Goal: Information Seeking & Learning: Learn about a topic

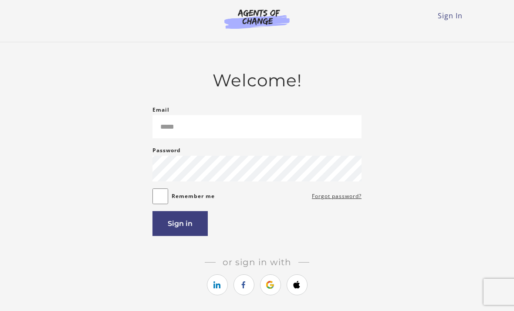
click at [290, 117] on input "Email" at bounding box center [257, 126] width 209 height 23
click at [289, 125] on input "Email" at bounding box center [257, 126] width 209 height 23
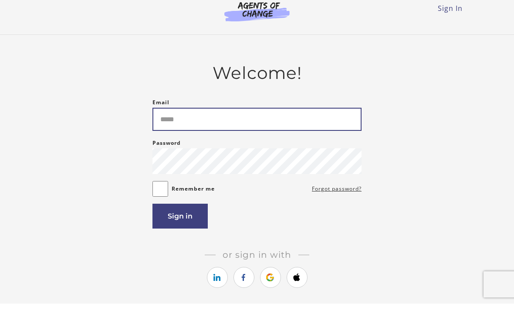
type input "**********"
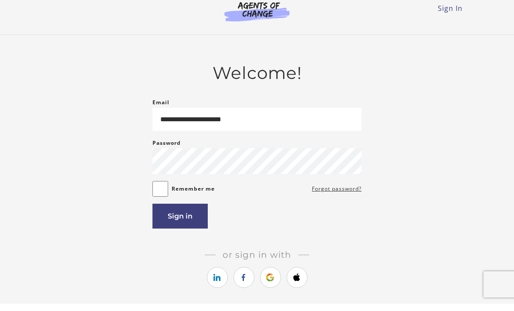
scroll to position [7, 0]
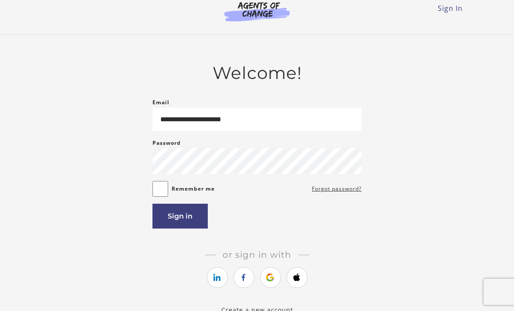
click at [188, 226] on button "Sign in" at bounding box center [180, 216] width 55 height 25
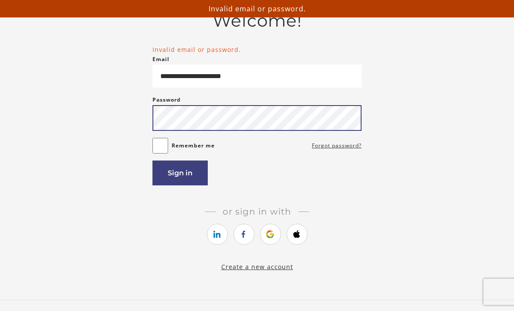
scroll to position [59, 0]
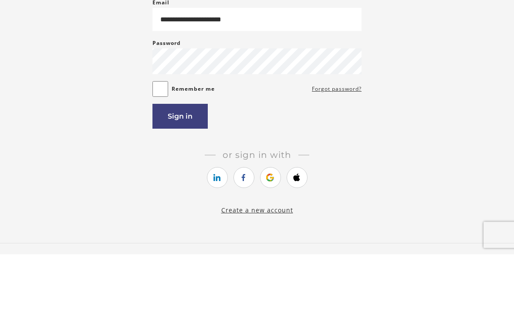
click at [185, 161] on button "Sign in" at bounding box center [180, 173] width 55 height 25
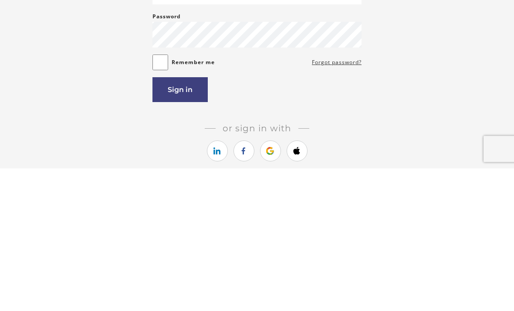
click at [177, 220] on button "Sign in" at bounding box center [180, 232] width 55 height 25
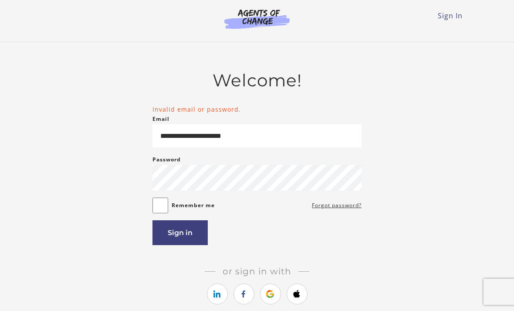
click at [443, 19] on link "Sign In" at bounding box center [450, 16] width 25 height 10
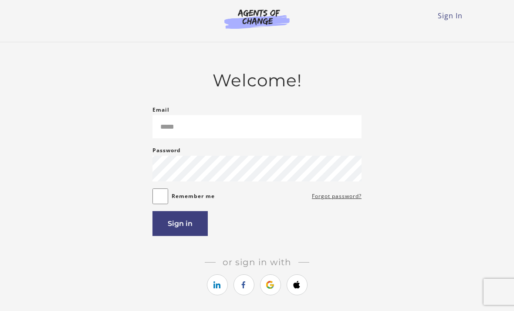
click at [225, 137] on input "Email" at bounding box center [257, 126] width 209 height 23
click at [255, 123] on input "Email" at bounding box center [257, 126] width 209 height 23
click at [221, 163] on div "Password Password must be at least 8 characters" at bounding box center [257, 163] width 209 height 36
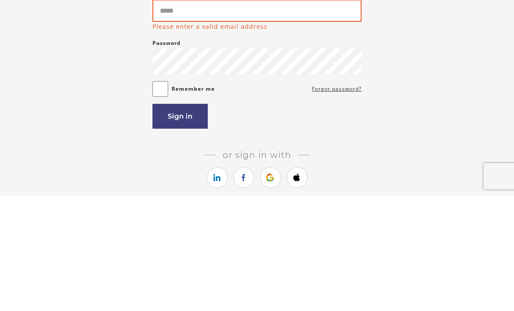
click at [237, 115] on input "Email" at bounding box center [257, 126] width 209 height 22
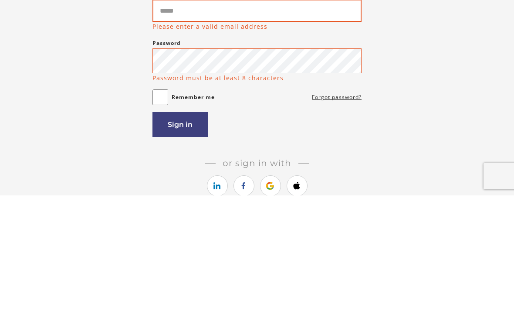
type input "**********"
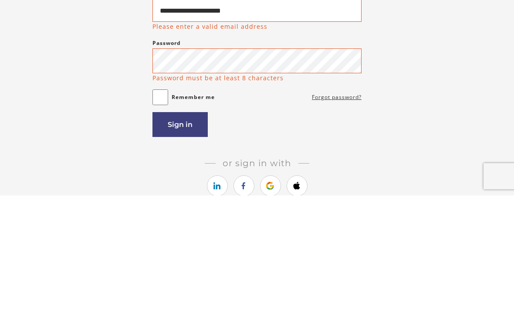
scroll to position [105, 0]
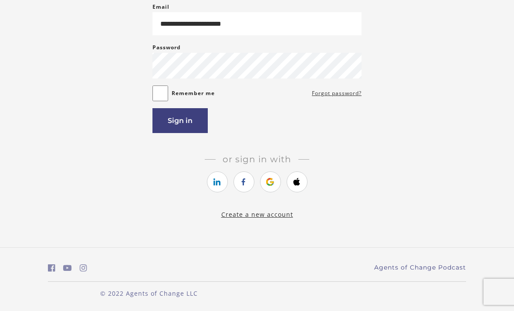
click at [180, 116] on button "Sign in" at bounding box center [180, 120] width 55 height 25
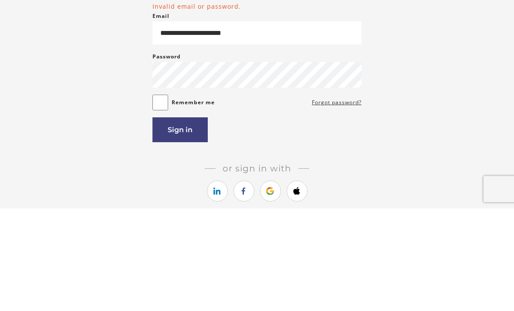
scroll to position [103, 0]
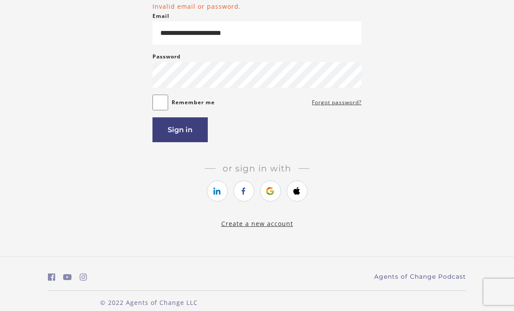
click at [177, 131] on button "Sign in" at bounding box center [180, 129] width 55 height 25
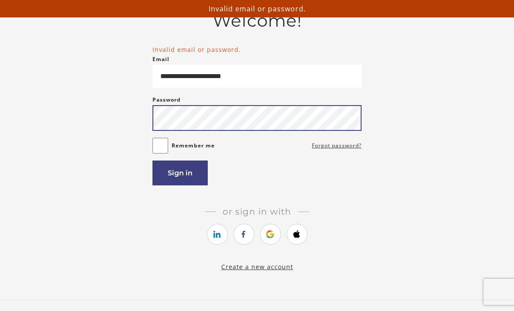
scroll to position [59, 0]
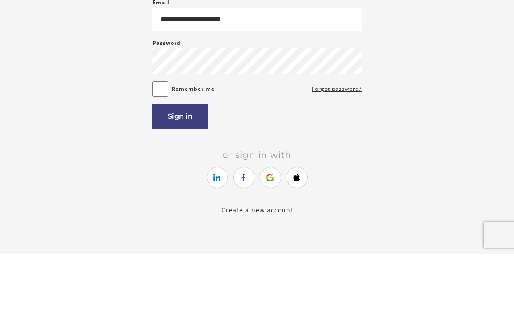
click at [177, 161] on button "Sign in" at bounding box center [180, 173] width 55 height 25
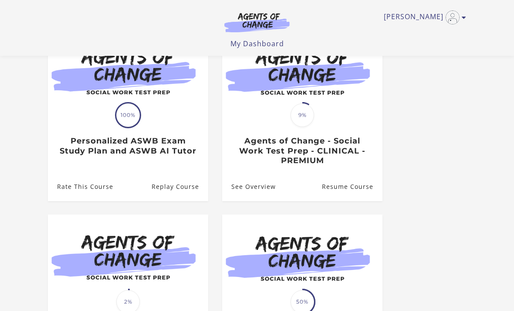
scroll to position [108, 0]
click at [279, 158] on h3 "Agents of Change - Social Work Test Prep - CLINICAL - PREMIUM" at bounding box center [302, 151] width 142 height 30
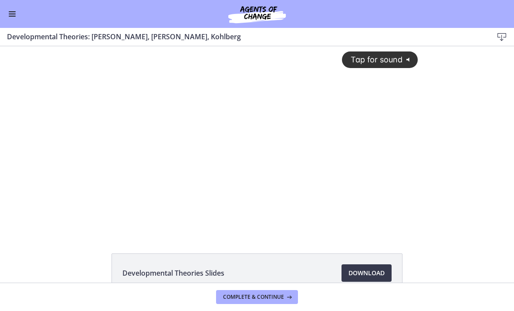
click at [387, 61] on span "Tap for sound" at bounding box center [373, 59] width 60 height 9
click at [347, 194] on div at bounding box center [257, 139] width 333 height 187
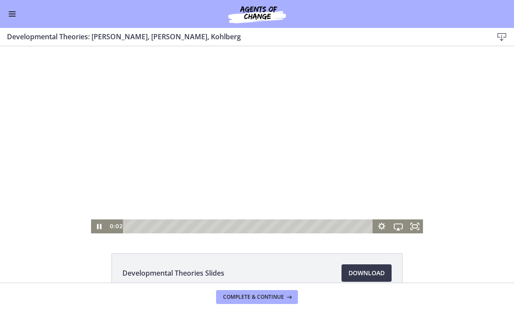
click at [15, 16] on span "Enable menu" at bounding box center [12, 16] width 7 height 1
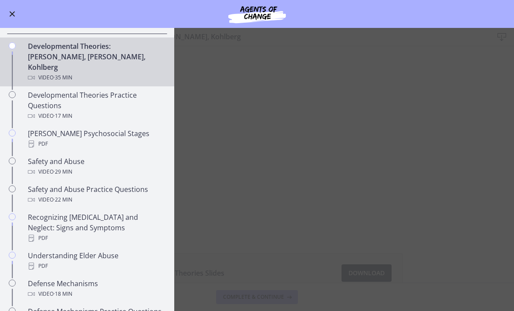
scroll to position [232, 0]
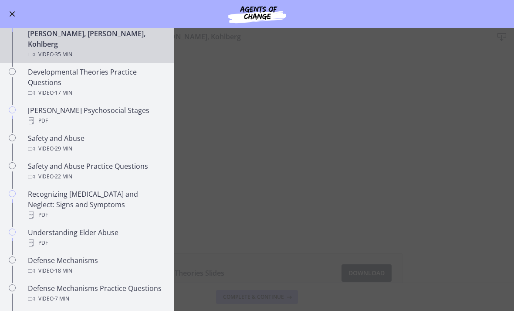
click at [203, 57] on main "Developmental Theories: [PERSON_NAME], [PERSON_NAME], Kohlberg Download Enable …" at bounding box center [257, 169] width 514 height 283
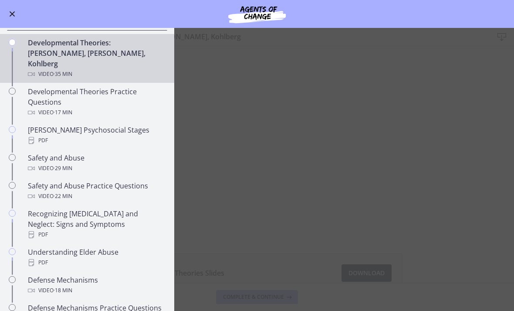
click at [217, 86] on main "Developmental Theories: [PERSON_NAME], [PERSON_NAME], Kohlberg Download Enable …" at bounding box center [257, 169] width 514 height 283
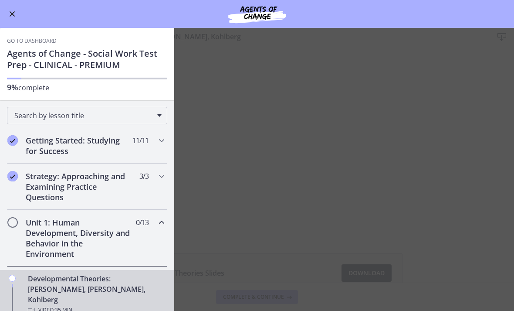
scroll to position [0, 0]
click at [194, 117] on main "Developmental Theories: [PERSON_NAME], [PERSON_NAME], Kohlberg Download Enable …" at bounding box center [257, 169] width 514 height 283
click at [10, 10] on button "Enable menu" at bounding box center [12, 14] width 10 height 10
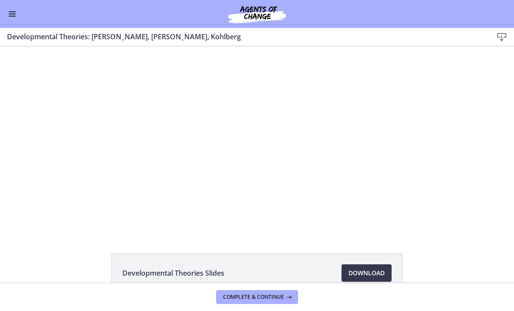
click at [218, 109] on div at bounding box center [257, 139] width 333 height 187
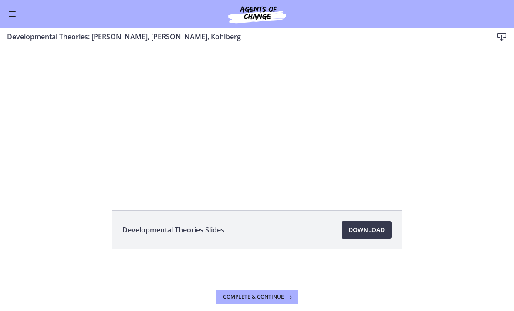
scroll to position [42, 0]
click at [360, 231] on span "Download Opens in a new window" at bounding box center [367, 230] width 36 height 10
click at [282, 108] on div at bounding box center [257, 97] width 333 height 187
click at [229, 132] on div at bounding box center [257, 97] width 333 height 187
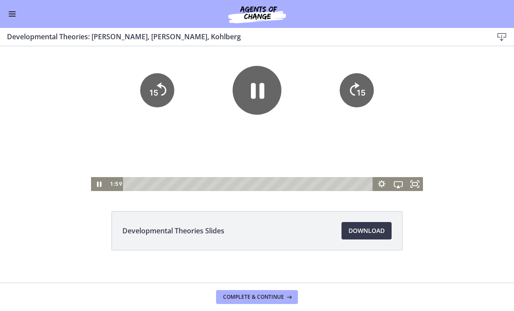
click at [255, 92] on icon "Pause" at bounding box center [258, 91] width 14 height 16
click at [149, 0] on div "Go to Dashboard" at bounding box center [257, 14] width 514 height 28
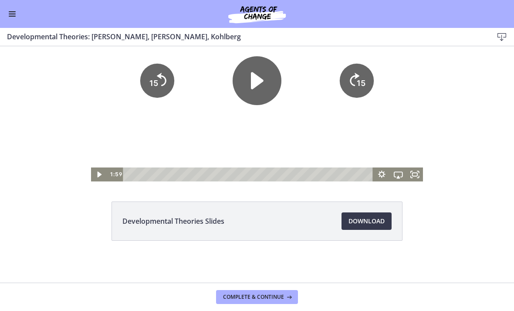
scroll to position [52, 0]
click at [13, 18] on button "Enable menu" at bounding box center [12, 14] width 10 height 10
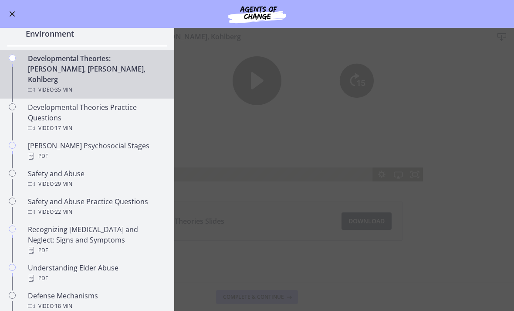
scroll to position [221, 0]
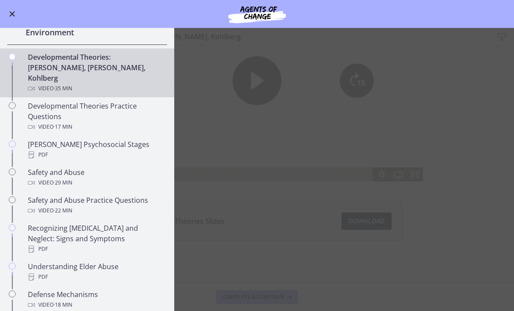
click at [37, 139] on div "[PERSON_NAME] Psychosocial Stages PDF" at bounding box center [96, 149] width 136 height 21
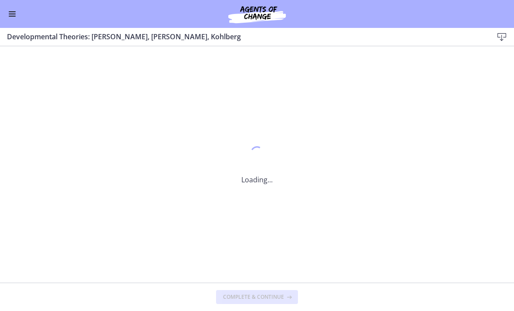
scroll to position [0, 0]
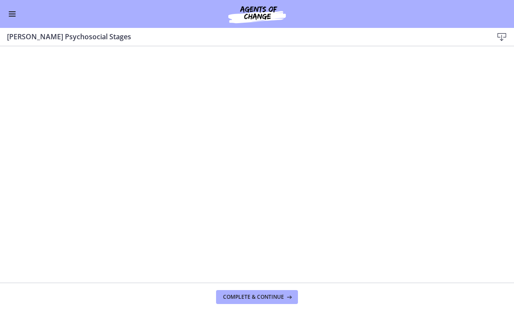
click at [503, 40] on icon at bounding box center [502, 37] width 10 height 10
click at [16, 15] on button "Enable menu" at bounding box center [12, 14] width 10 height 10
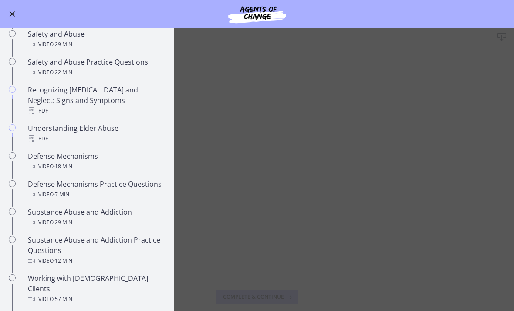
scroll to position [360, 0]
click at [41, 133] on div "PDF" at bounding box center [96, 138] width 136 height 10
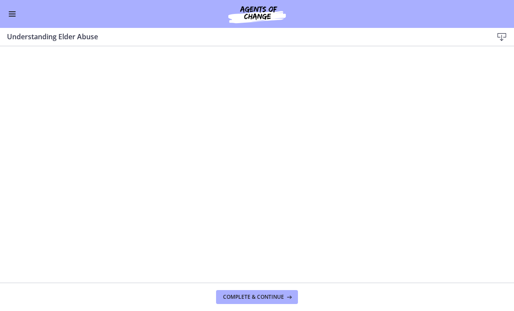
click at [11, 15] on button "Enable menu" at bounding box center [12, 14] width 10 height 10
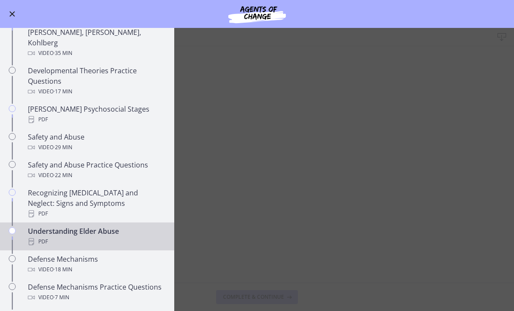
scroll to position [256, 0]
click at [43, 188] on div "Recognizing [MEDICAL_DATA] and Neglect: Signs and Symptoms PDF" at bounding box center [96, 203] width 136 height 31
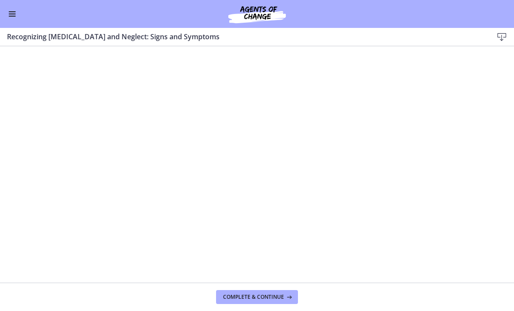
click at [17, 14] on button "Enable menu" at bounding box center [12, 14] width 10 height 10
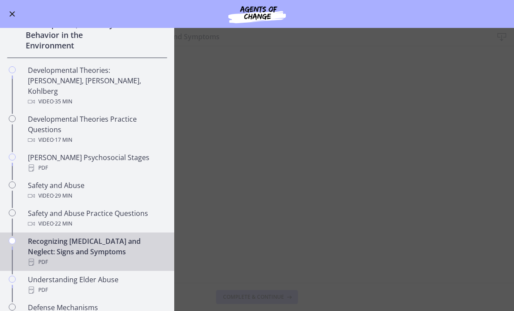
scroll to position [204, 0]
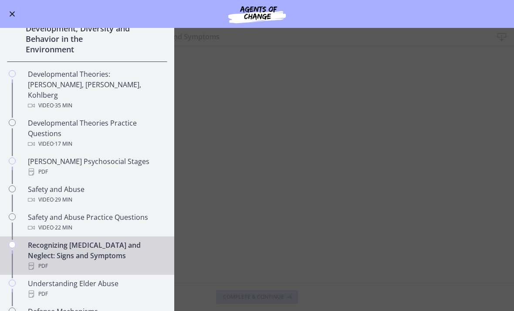
click at [34, 80] on div "Developmental Theories: [PERSON_NAME], [PERSON_NAME], Kohlberg Video · 35 min" at bounding box center [96, 90] width 136 height 42
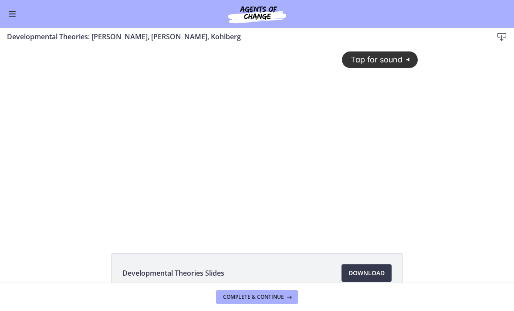
click at [238, 105] on div "Tap for sound @keyframes VOLUME_SMALL_WAVE_FLASH { 0% { opacity: 0; } 33% { opa…" at bounding box center [257, 132] width 333 height 173
click at [275, 131] on div at bounding box center [257, 139] width 333 height 187
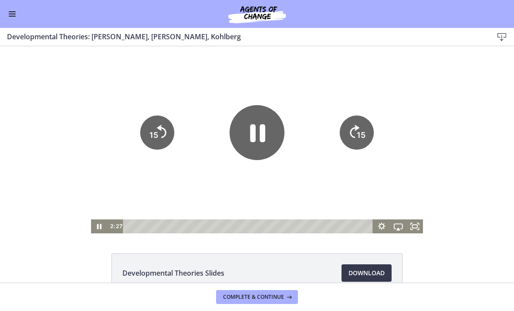
click at [256, 137] on icon "Pause" at bounding box center [257, 134] width 15 height 18
click at [270, 132] on icon "Play Video" at bounding box center [257, 132] width 49 height 49
click at [195, 196] on div at bounding box center [257, 139] width 333 height 187
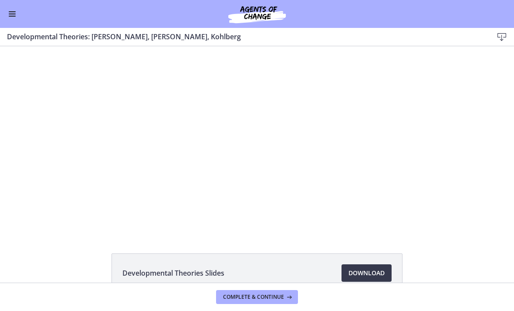
click at [195, 194] on div at bounding box center [257, 139] width 333 height 187
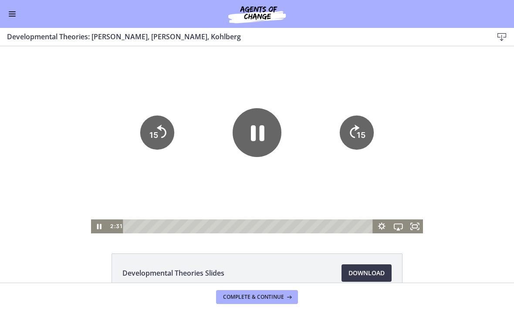
click at [190, 188] on div at bounding box center [257, 139] width 333 height 187
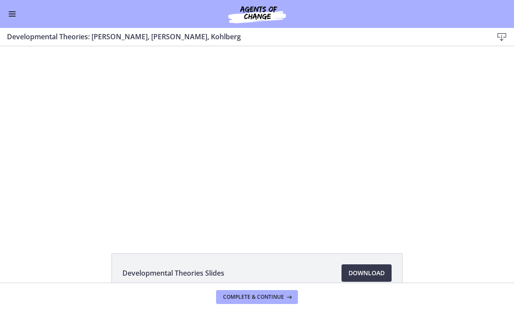
click at [203, 175] on div at bounding box center [257, 139] width 333 height 187
click at [204, 173] on div at bounding box center [257, 139] width 333 height 187
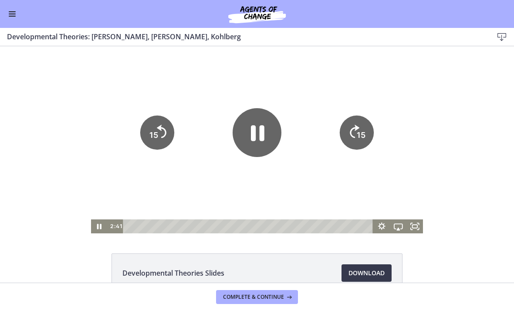
click at [263, 144] on icon "Pause" at bounding box center [257, 132] width 49 height 49
click at [265, 142] on icon "Play Video" at bounding box center [257, 132] width 49 height 49
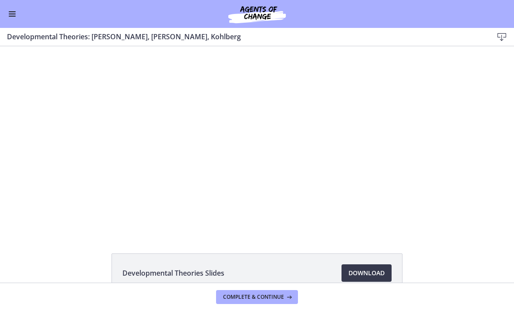
click at [13, 9] on button "Enable menu" at bounding box center [12, 14] width 10 height 10
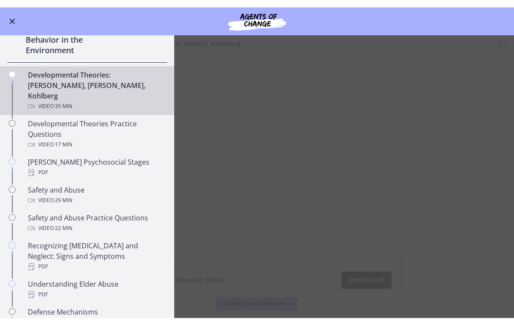
scroll to position [211, 0]
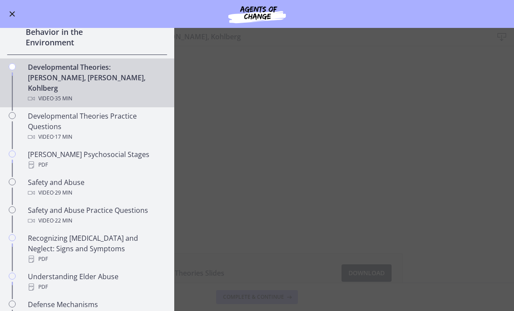
click at [370, 140] on main "Developmental Theories: [PERSON_NAME], [PERSON_NAME], Kohlberg Download Enable …" at bounding box center [257, 169] width 514 height 283
click at [311, 131] on main "Developmental Theories: [PERSON_NAME], [PERSON_NAME], Kohlberg Download Enable …" at bounding box center [257, 169] width 514 height 283
click at [241, 225] on main "Developmental Theories: [PERSON_NAME], [PERSON_NAME], Kohlberg Download Enable …" at bounding box center [257, 169] width 514 height 283
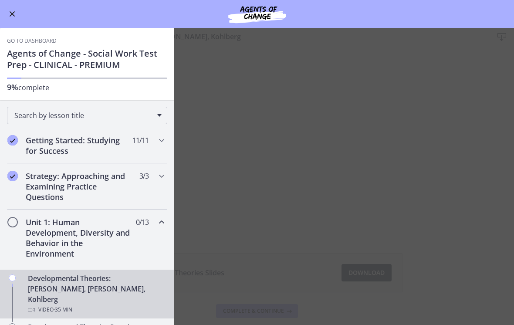
scroll to position [0, 0]
click at [10, 17] on button "Enable menu" at bounding box center [12, 14] width 10 height 10
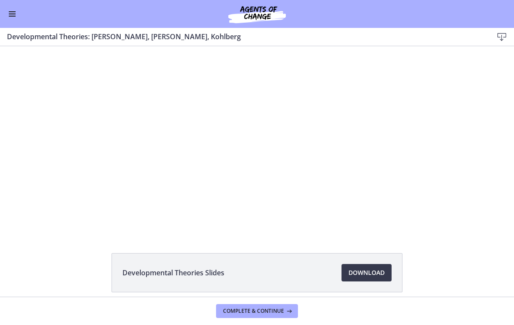
click at [259, 126] on div at bounding box center [257, 139] width 333 height 187
click at [224, 109] on div at bounding box center [257, 139] width 333 height 187
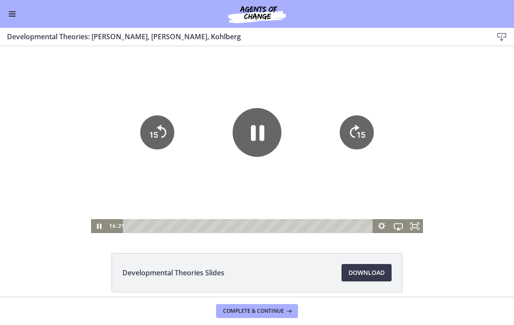
click at [257, 141] on icon "Pause" at bounding box center [257, 132] width 49 height 49
click at [265, 133] on icon "Play Video" at bounding box center [257, 132] width 49 height 49
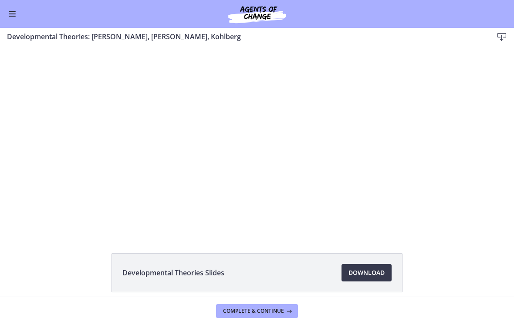
click at [256, 176] on div at bounding box center [257, 139] width 333 height 187
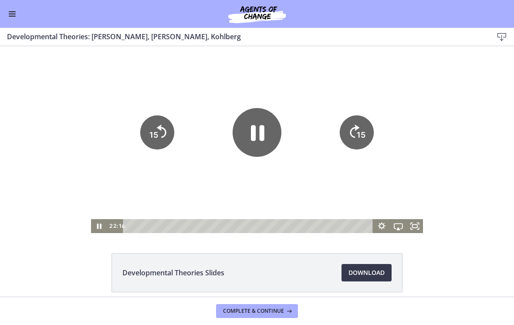
click at [255, 131] on icon "Pause" at bounding box center [258, 134] width 14 height 16
click at [265, 131] on icon "Play Video" at bounding box center [257, 132] width 49 height 49
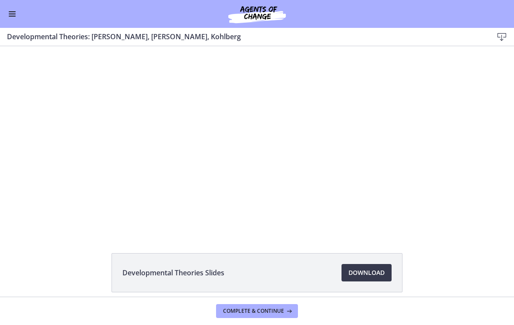
click at [237, 166] on div at bounding box center [257, 139] width 333 height 187
click at [219, 196] on div at bounding box center [257, 139] width 333 height 187
click at [242, 207] on div at bounding box center [257, 139] width 333 height 187
click at [222, 194] on div at bounding box center [257, 139] width 333 height 187
click at [228, 194] on div at bounding box center [257, 139] width 333 height 187
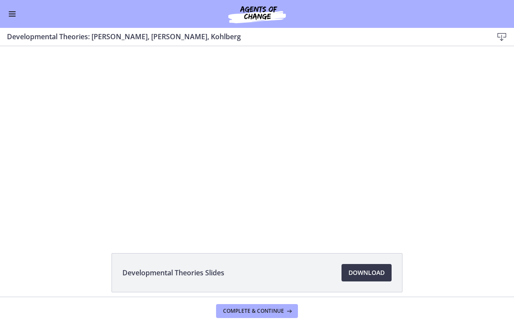
click at [224, 192] on div at bounding box center [257, 139] width 333 height 187
click at [232, 177] on div at bounding box center [257, 139] width 333 height 187
click at [253, 115] on div at bounding box center [257, 139] width 333 height 187
click at [216, 128] on div at bounding box center [257, 139] width 333 height 187
click at [236, 126] on div at bounding box center [257, 139] width 333 height 187
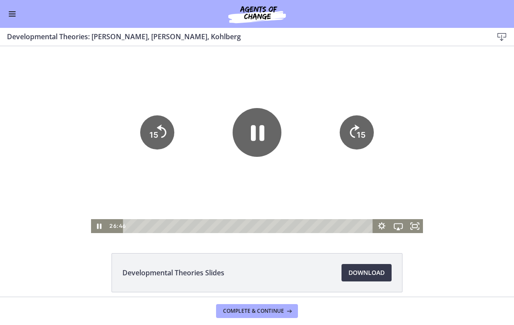
click at [263, 130] on icon "Pause" at bounding box center [258, 134] width 14 height 16
click at [255, 133] on icon "Play Video" at bounding box center [257, 132] width 13 height 17
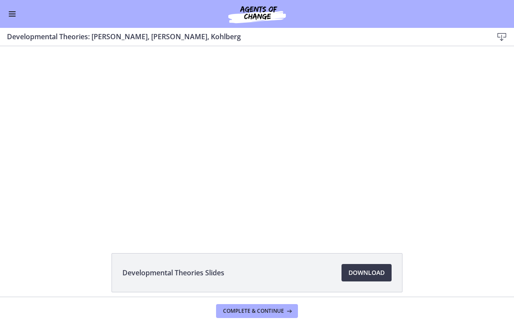
click at [209, 135] on div at bounding box center [257, 139] width 333 height 187
click at [265, 124] on div at bounding box center [257, 139] width 333 height 187
click at [251, 129] on div at bounding box center [257, 139] width 333 height 187
click at [259, 118] on div at bounding box center [257, 139] width 333 height 187
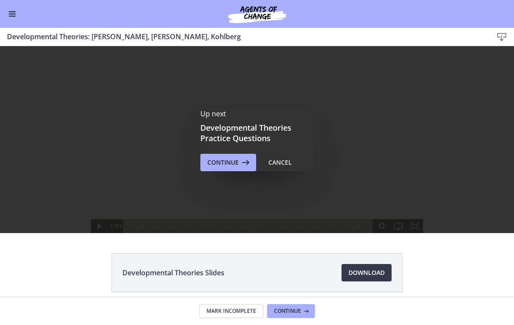
click at [229, 163] on span "Continue" at bounding box center [222, 162] width 31 height 10
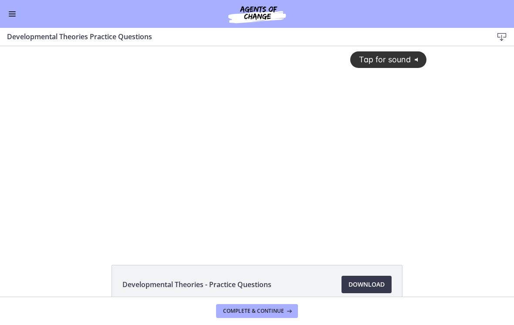
click at [262, 187] on div "Tap for sound @keyframes VOLUME_SMALL_WAVE_FLASH { 0% { opacity: 0; } 33% { opa…" at bounding box center [257, 138] width 350 height 185
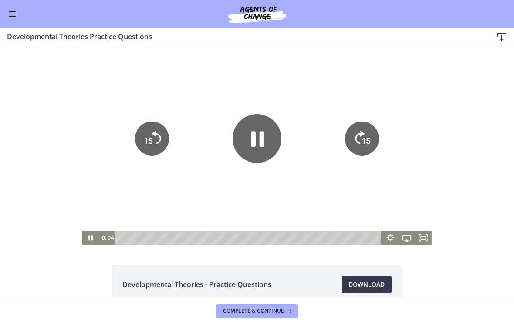
click at [7, 9] on button "Enable menu" at bounding box center [12, 14] width 10 height 10
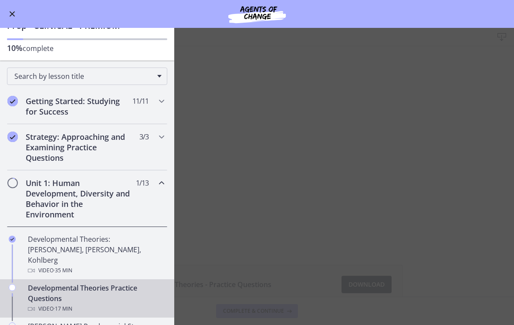
scroll to position [39, 0]
click at [45, 206] on h2 "Unit 1: Human Development, Diversity and Behavior in the Environment" at bounding box center [79, 199] width 106 height 42
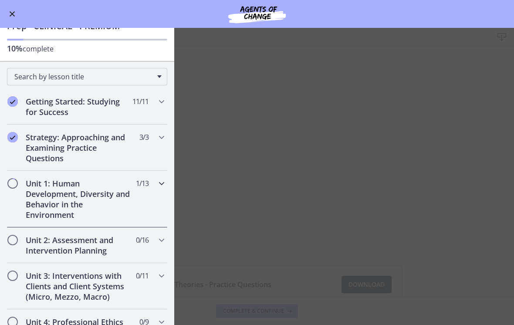
click at [160, 190] on div "Unit 1: Human Development, Diversity and Behavior in the Environment 1 / 13 Com…" at bounding box center [87, 199] width 160 height 57
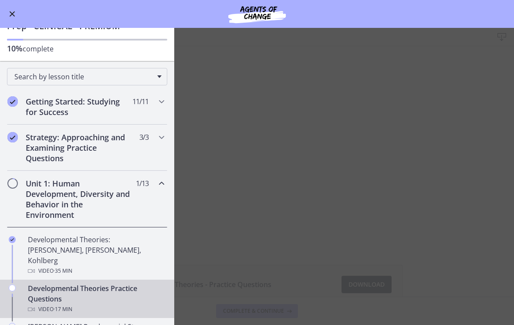
click at [245, 119] on main "Developmental Theories Practice Questions Download Enable fullscreen Developmen…" at bounding box center [257, 176] width 514 height 297
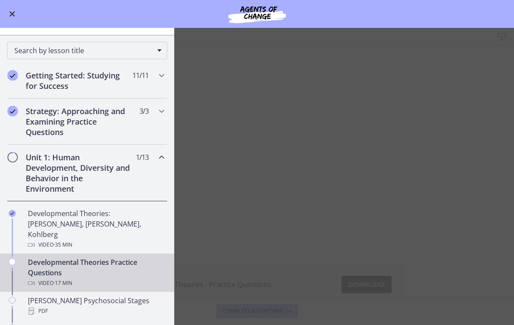
scroll to position [63, 0]
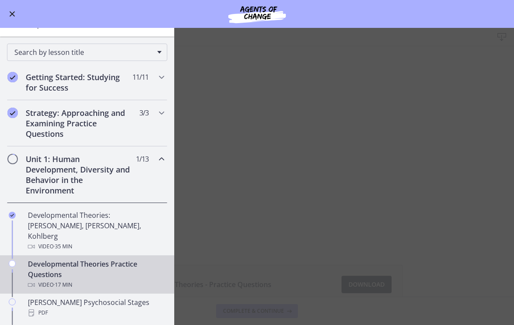
click at [56, 228] on div "Developmental Theories: [PERSON_NAME], [PERSON_NAME], Kohlberg Video · 35 min" at bounding box center [96, 231] width 136 height 42
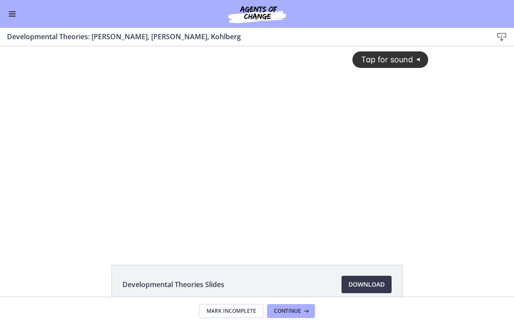
click at [365, 287] on span "Download Opens in a new window" at bounding box center [367, 284] width 36 height 10
